Goal: Find specific page/section: Find specific page/section

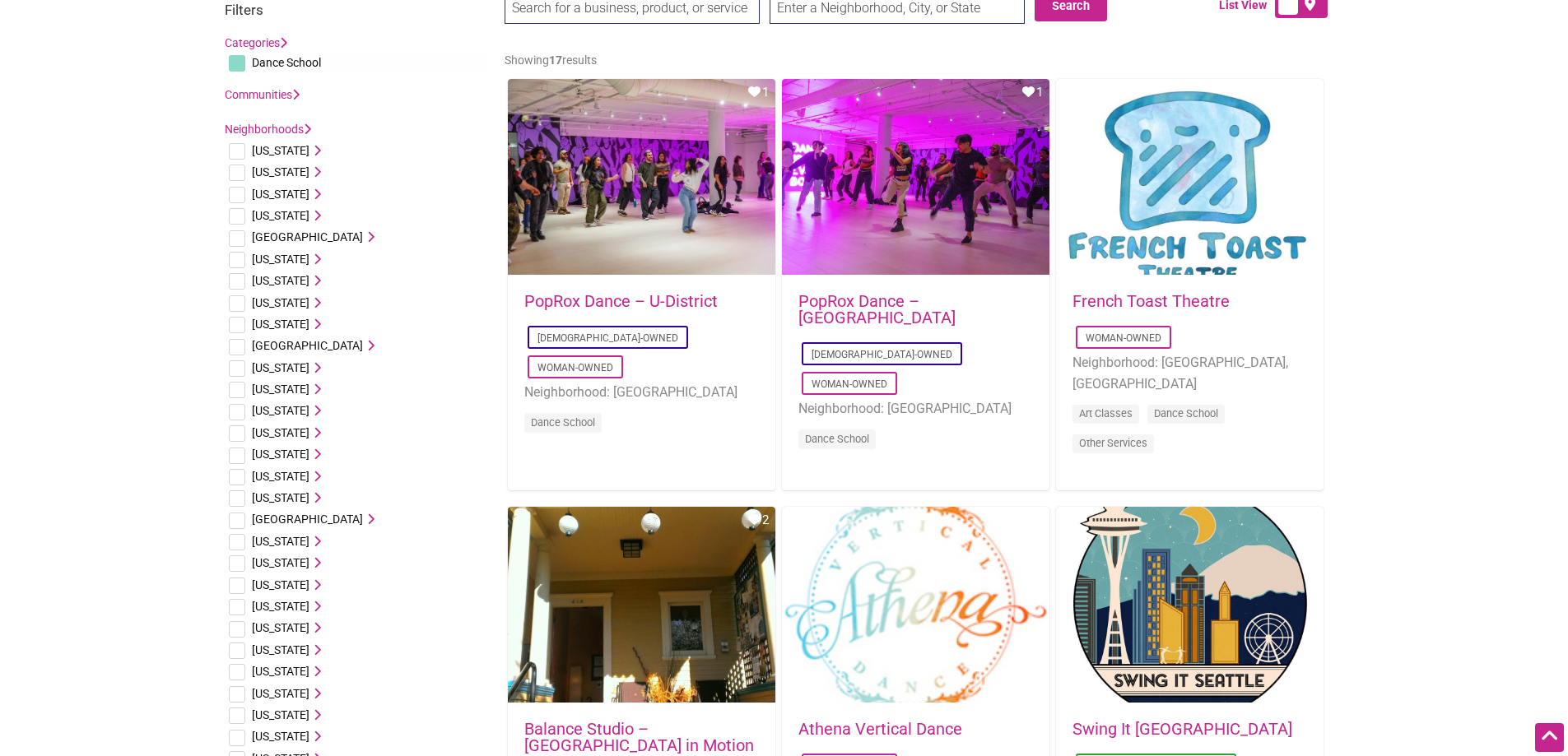
scroll to position [576, 0]
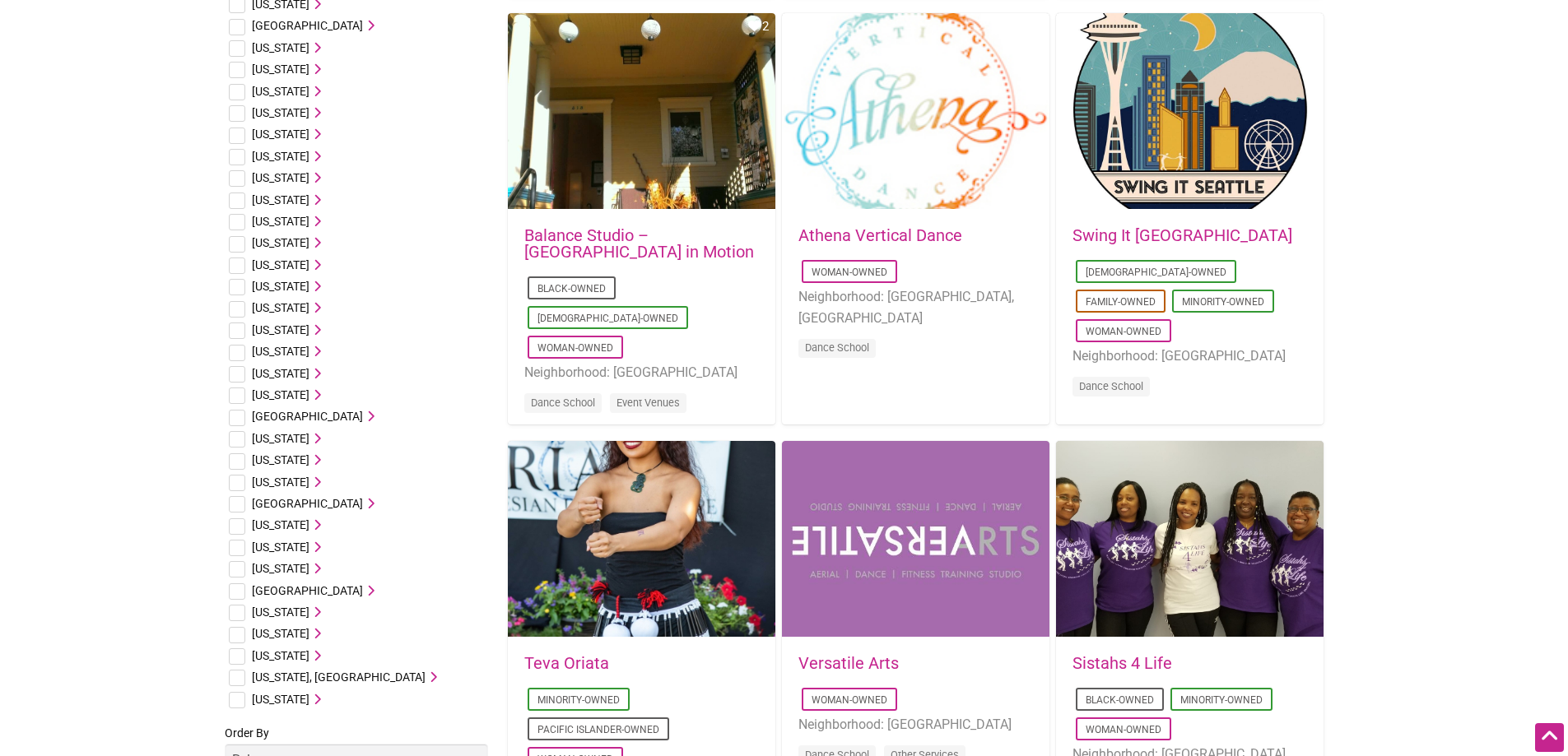
click at [232, 655] on input "checkbox" at bounding box center [237, 657] width 16 height 16
checkbox input "true"
click at [321, 656] on icon at bounding box center [315, 655] width 12 height 12
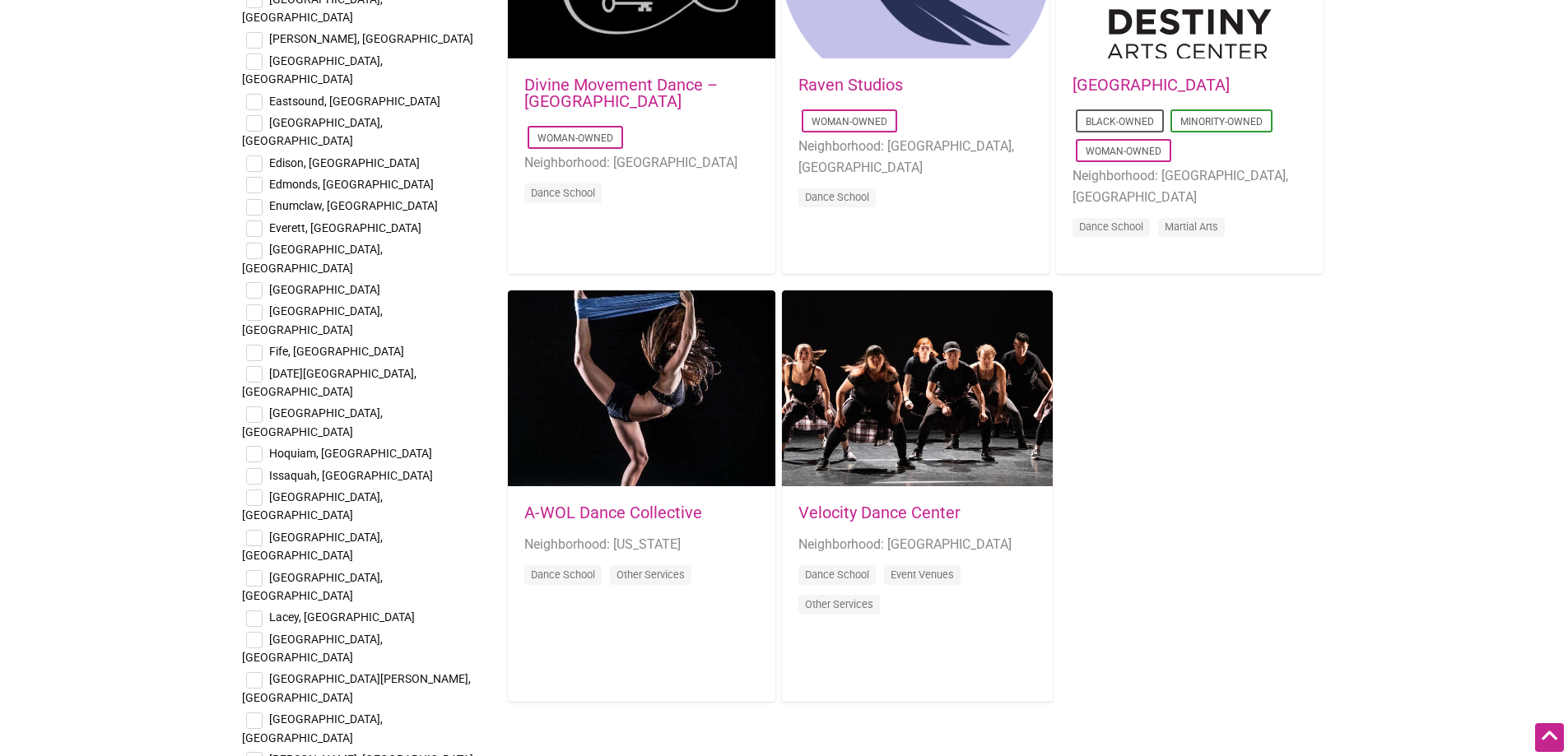
scroll to position [2057, 0]
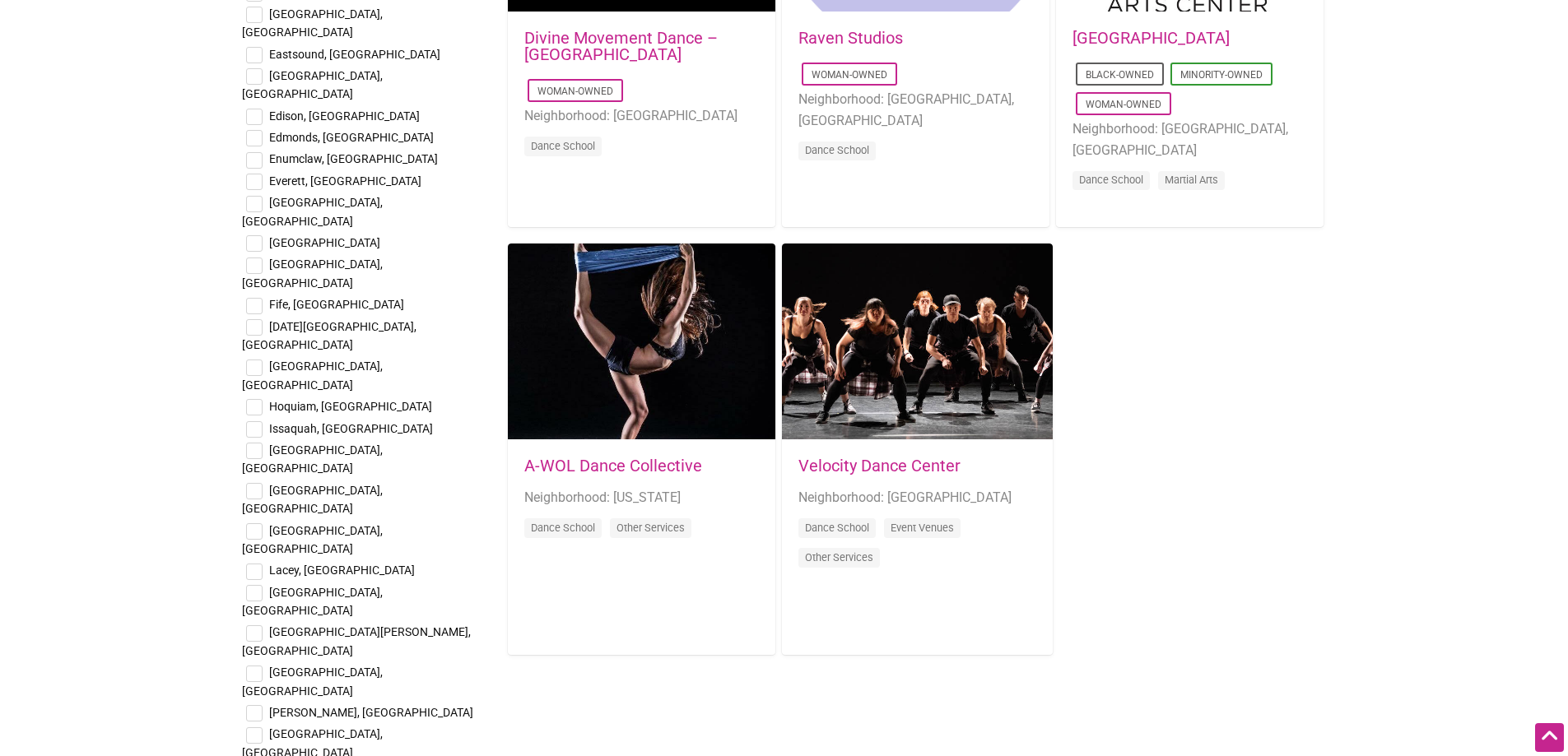
click at [257, 666] on input "checkbox" at bounding box center [254, 674] width 16 height 16
checkbox input "true"
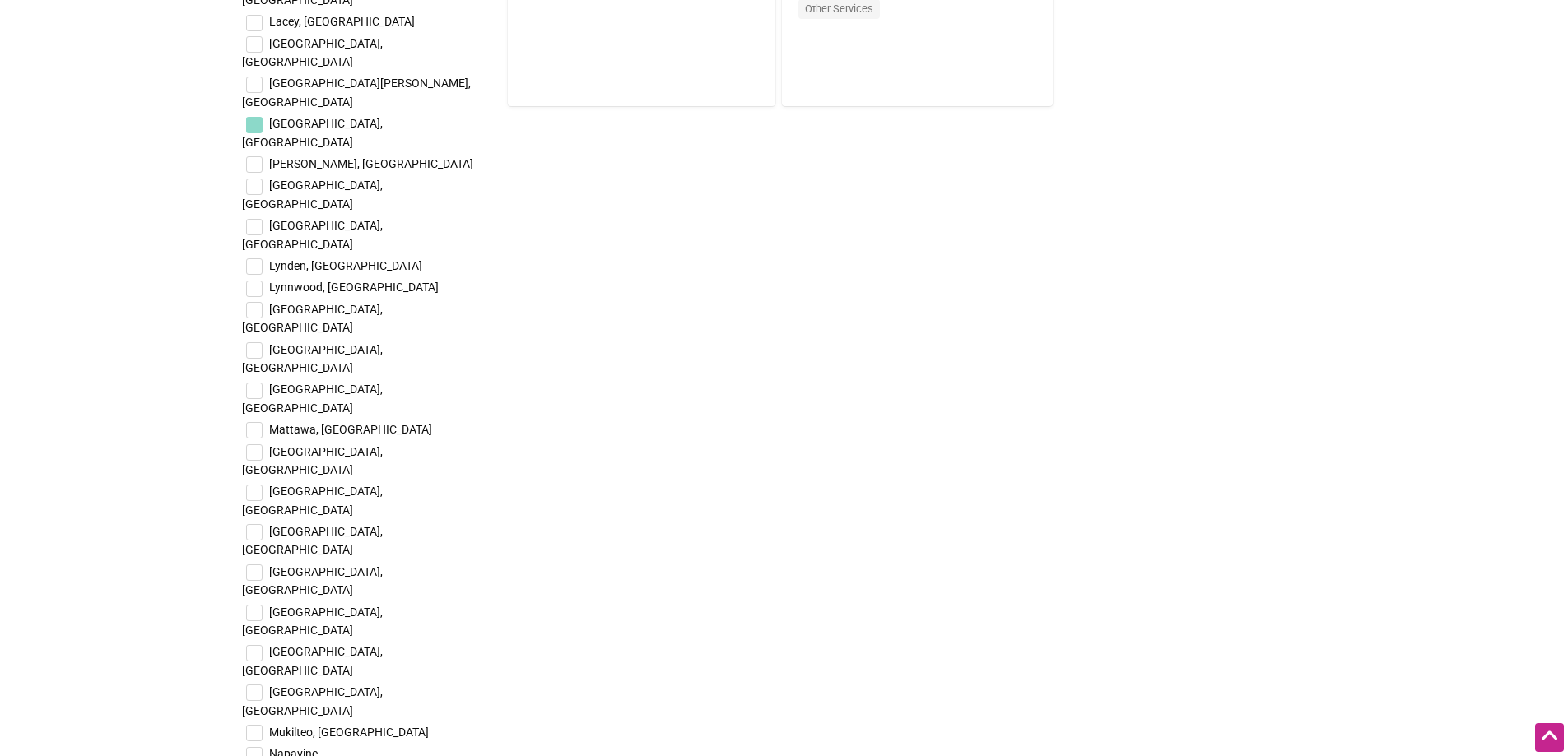
scroll to position [2633, 0]
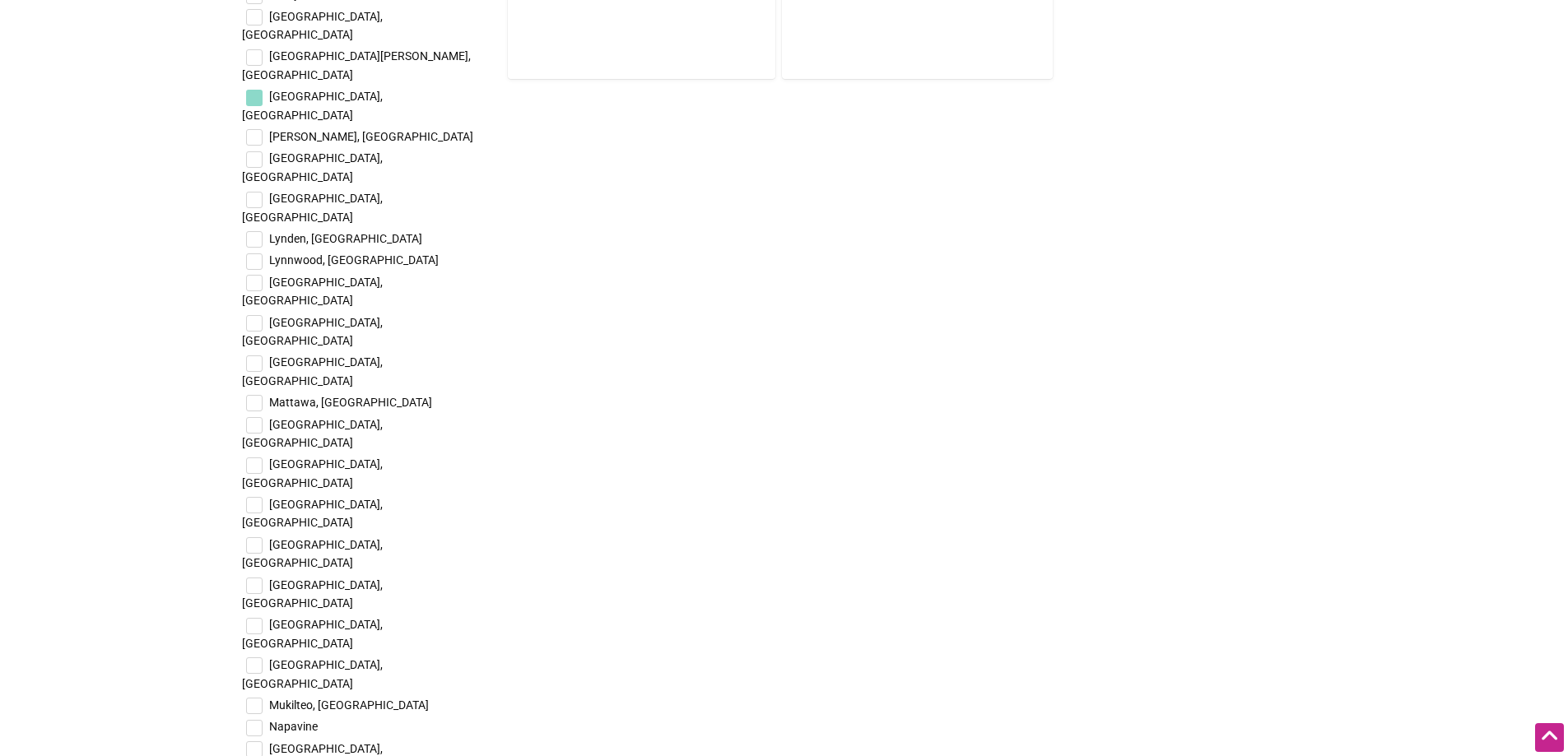
checkbox input "true"
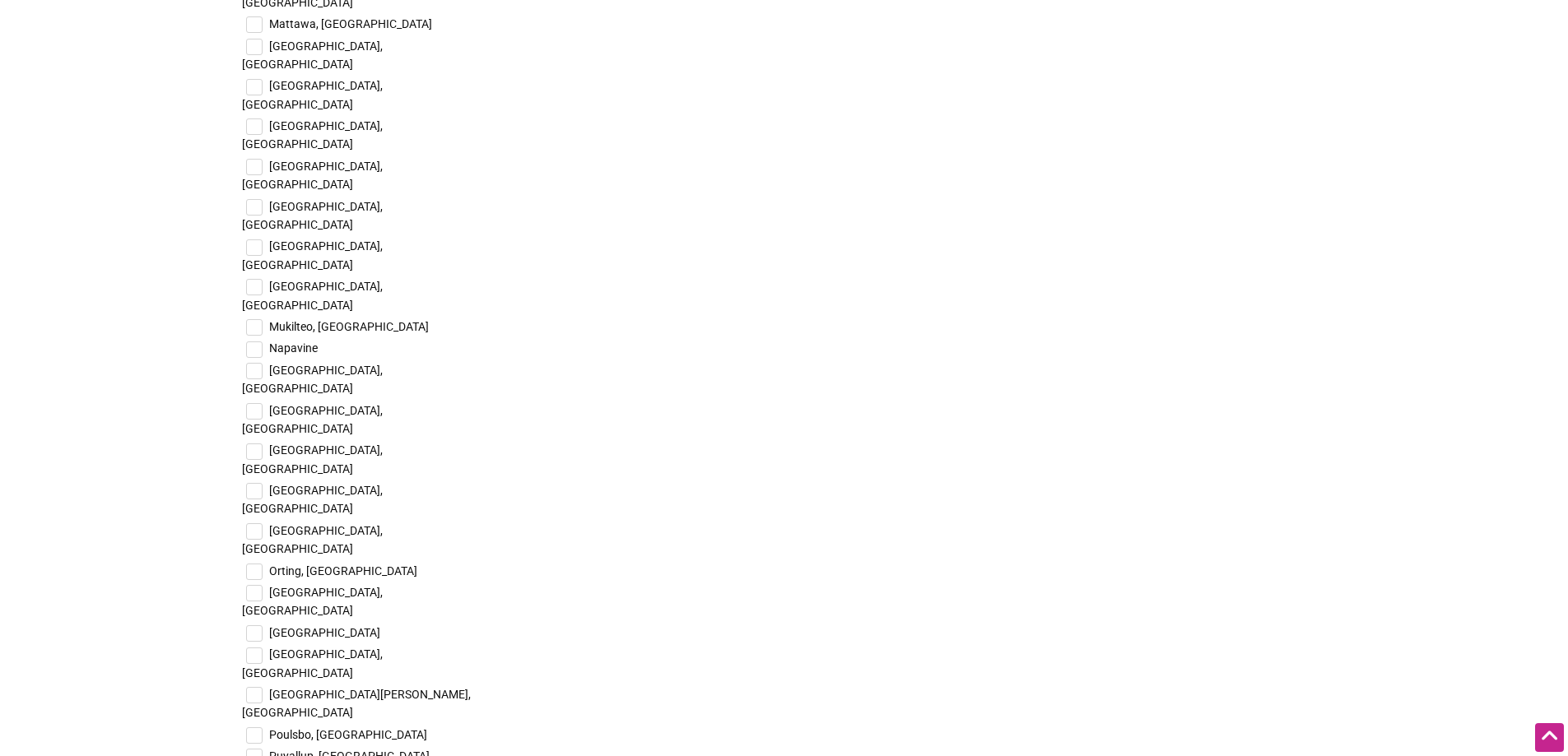
scroll to position [3044, 0]
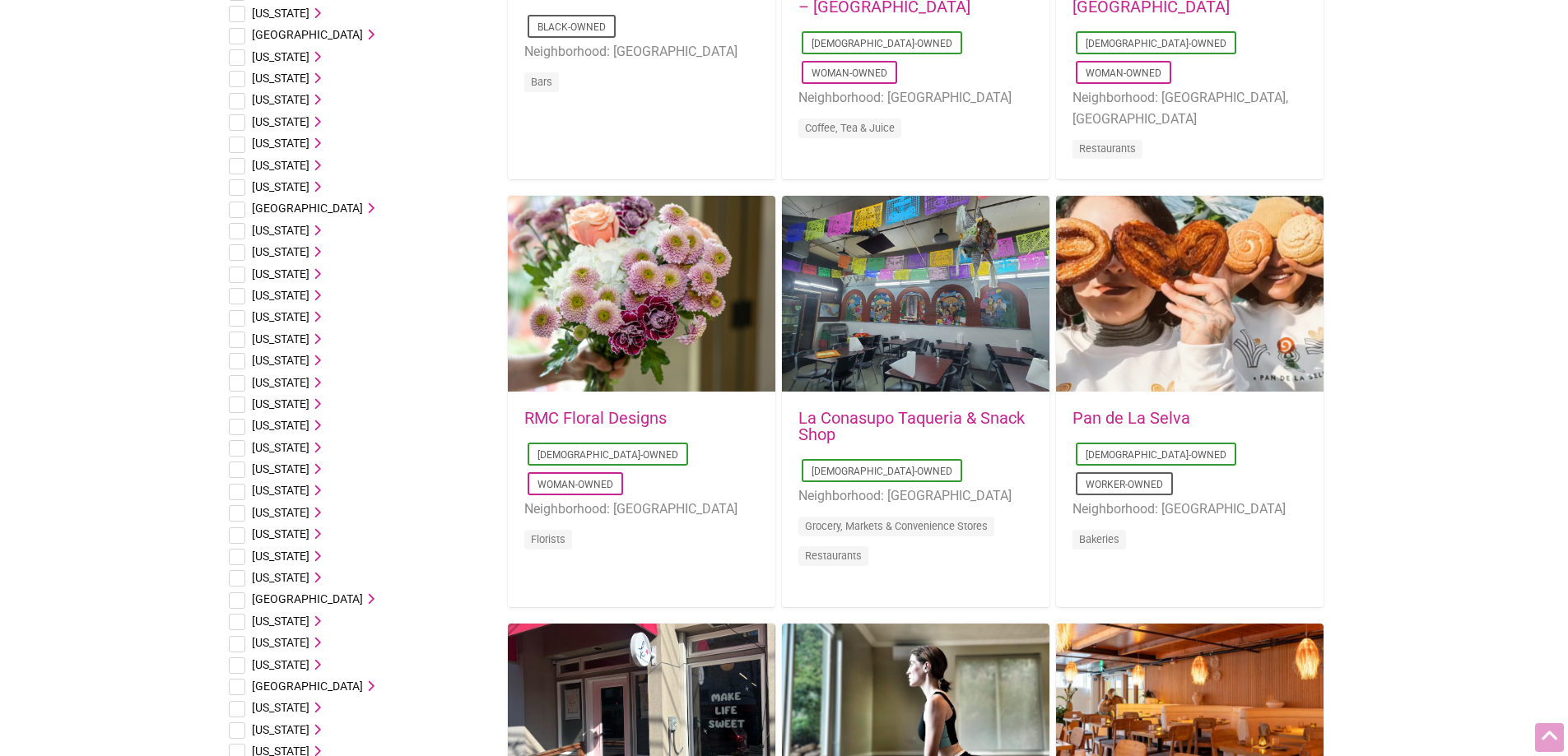
scroll to position [411, 0]
